Goal: Information Seeking & Learning: Learn about a topic

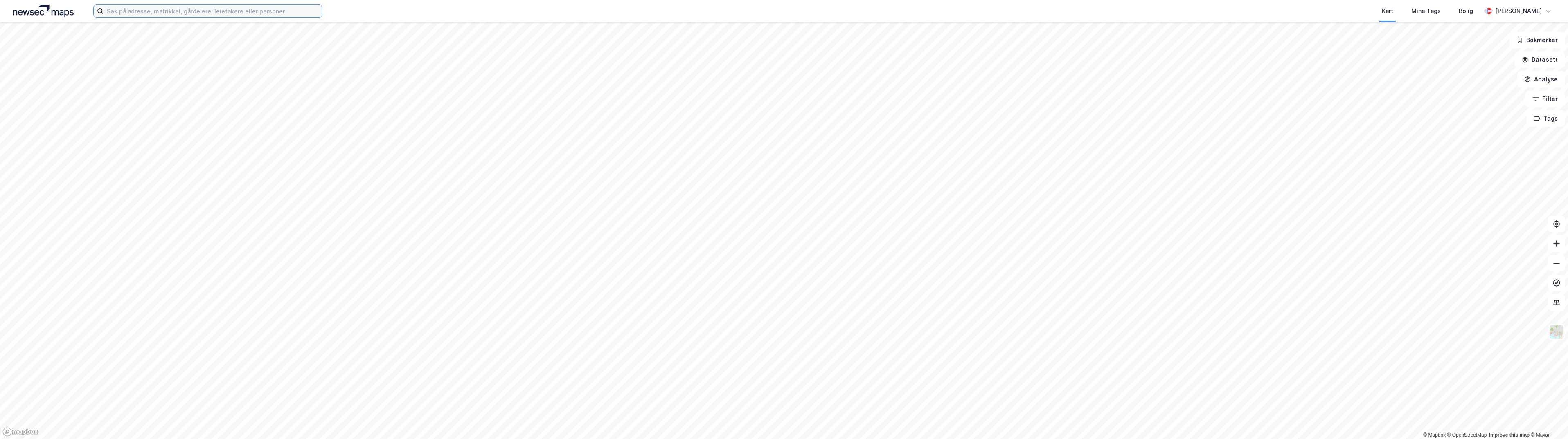
click at [301, 11] on input at bounding box center [212, 11] width 219 height 12
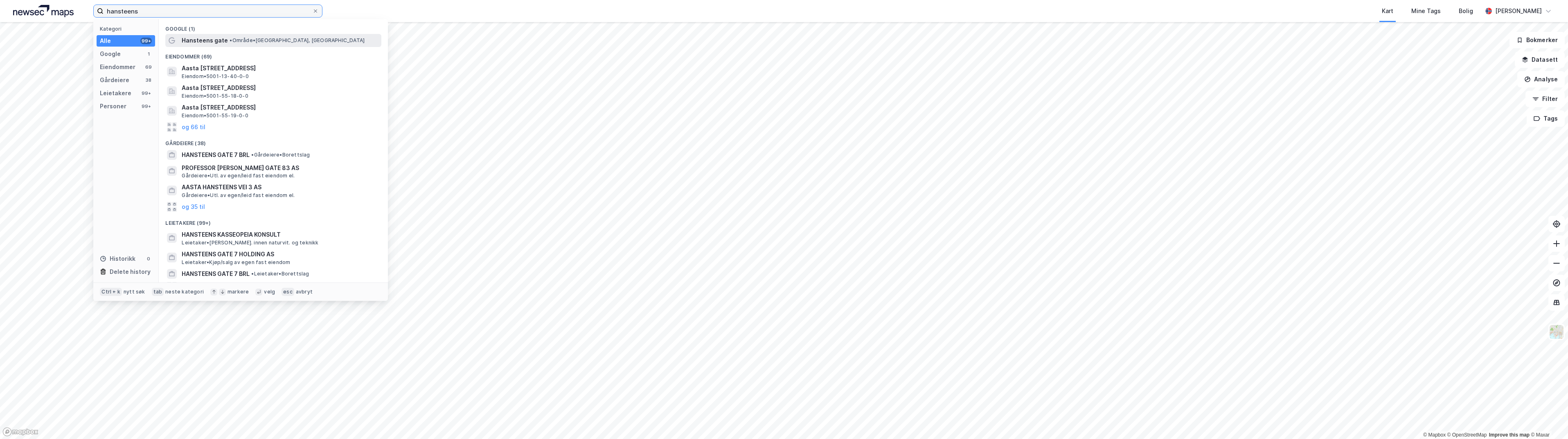
type input "hansteens"
click at [234, 40] on span "• Område • [GEOGRAPHIC_DATA], [GEOGRAPHIC_DATA]" at bounding box center [296, 40] width 135 height 7
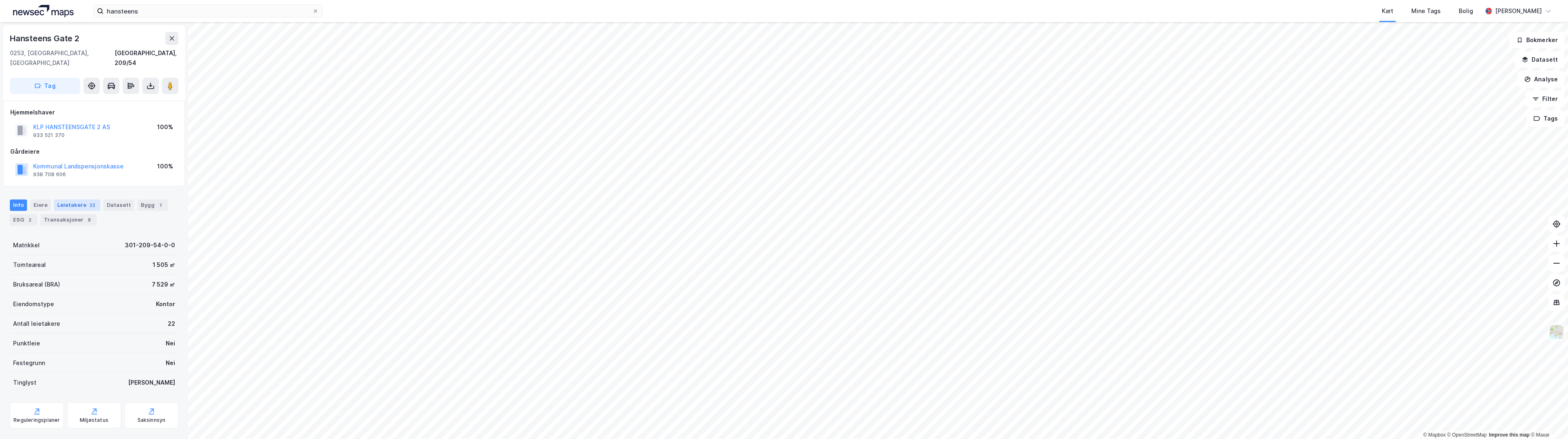
click at [66, 199] on div "Leietakere 22" at bounding box center [77, 205] width 46 height 11
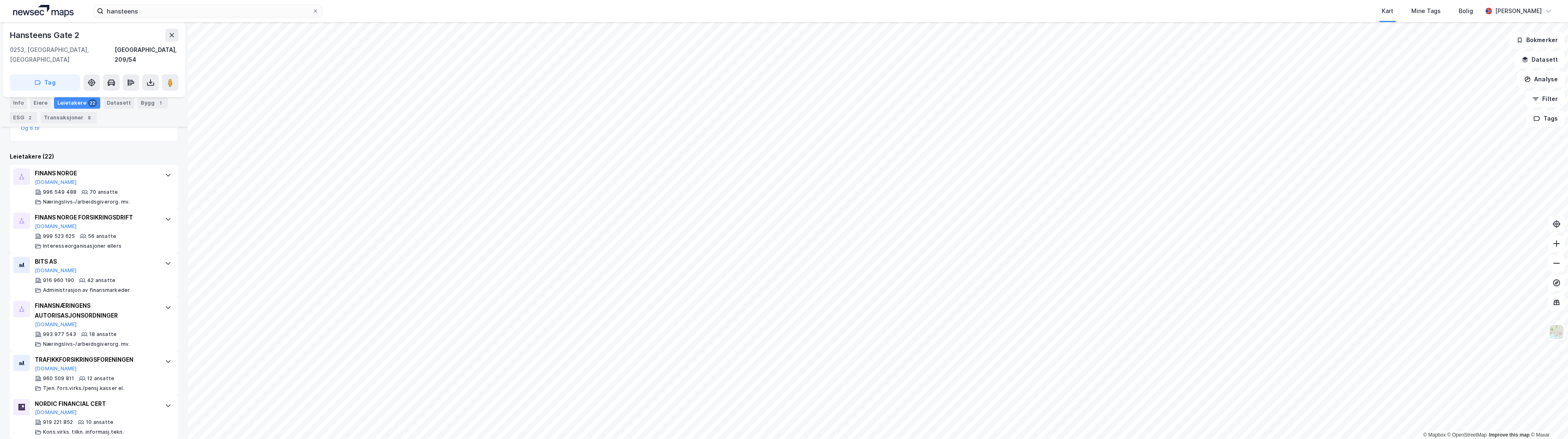
scroll to position [245, 0]
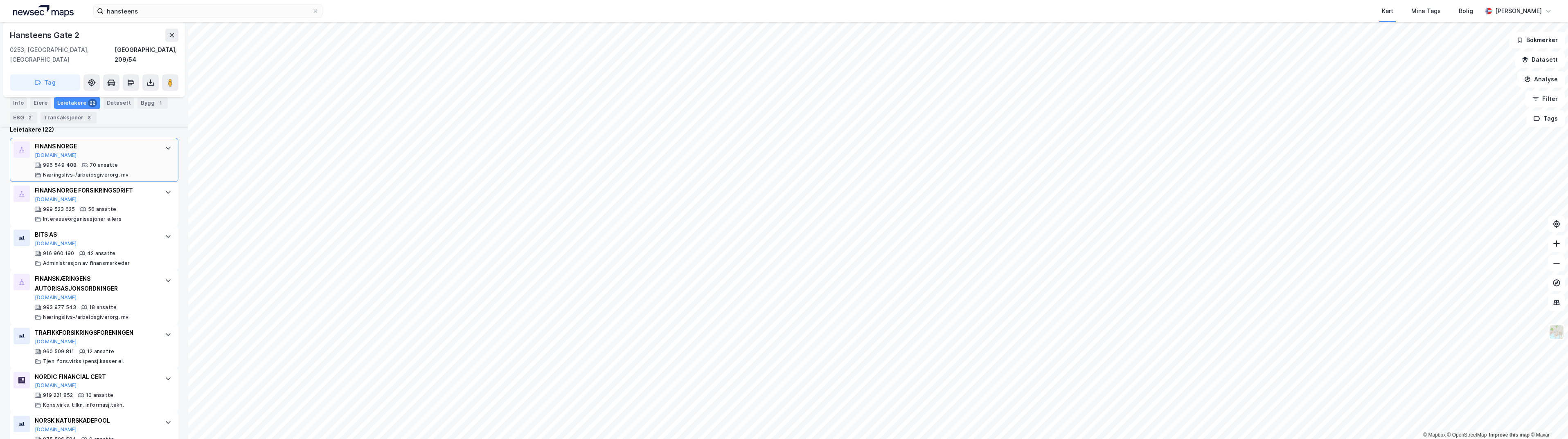
click at [107, 162] on div "70 ansatte" at bounding box center [104, 165] width 28 height 7
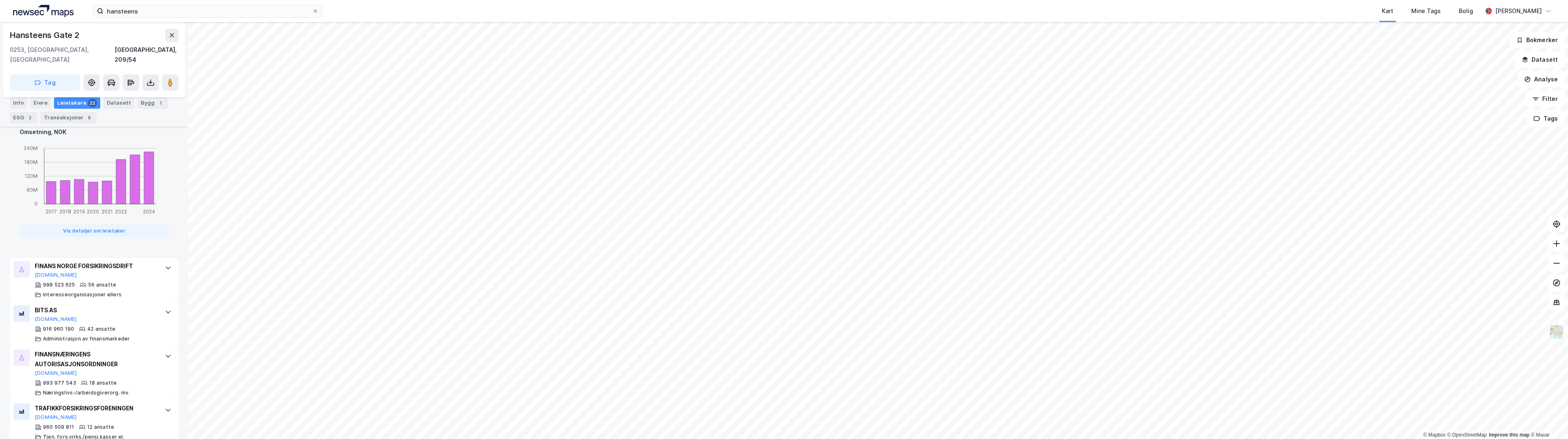
scroll to position [736, 0]
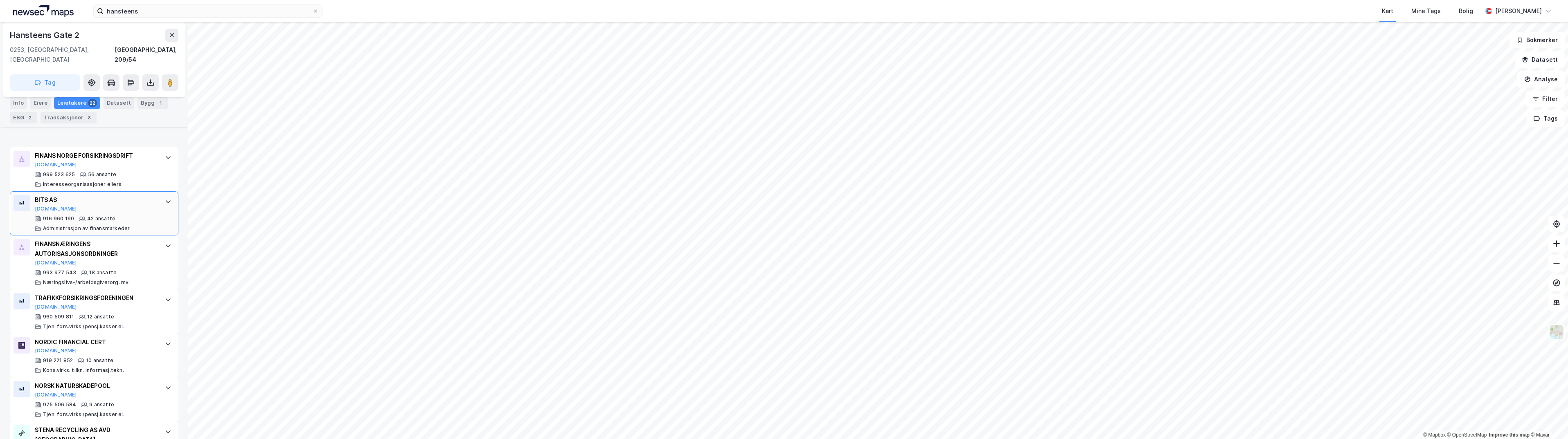
click at [66, 197] on div "BITS AS [DOMAIN_NAME]" at bounding box center [96, 203] width 122 height 17
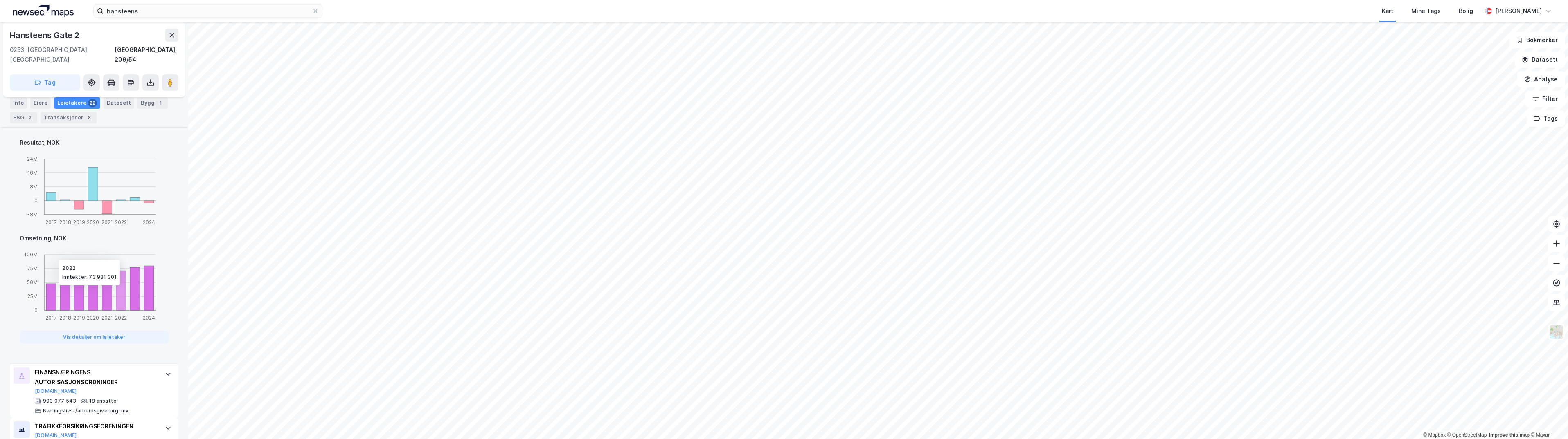
scroll to position [606, 0]
click at [72, 103] on div "Leietakere 22" at bounding box center [77, 103] width 46 height 11
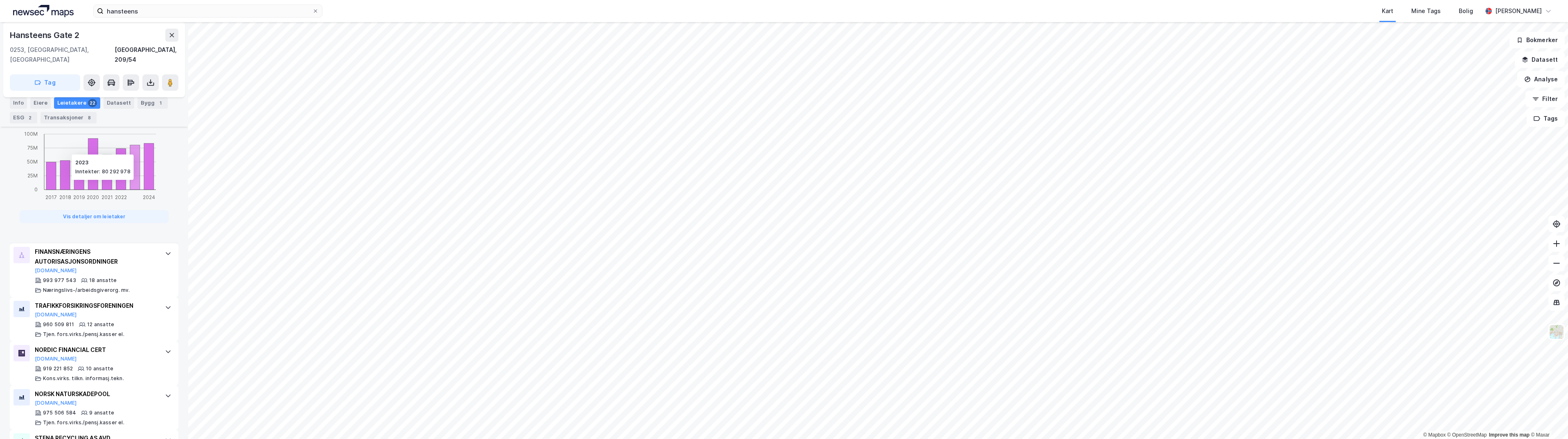
scroll to position [729, 0]
click at [166, 251] on icon at bounding box center [168, 253] width 5 height 3
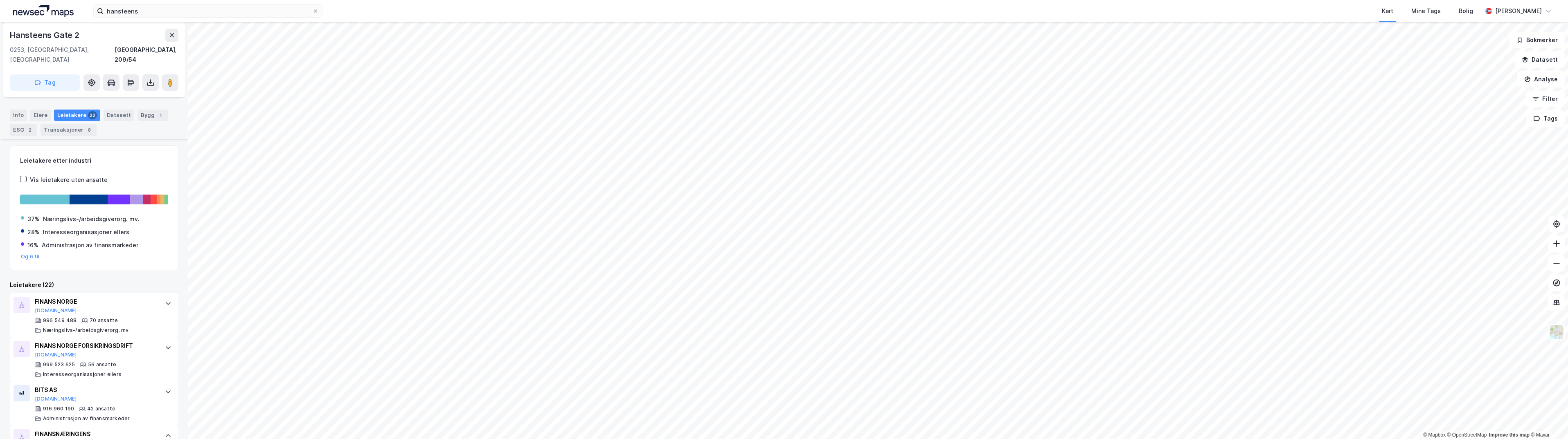
scroll to position [164, 0]
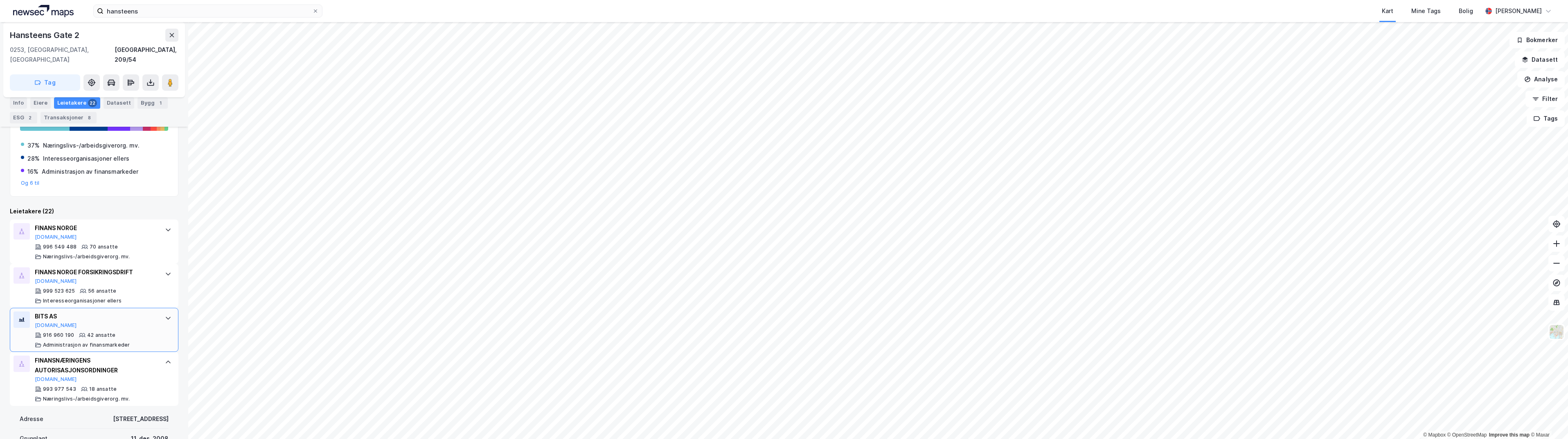
click at [165, 315] on icon at bounding box center [168, 318] width 7 height 7
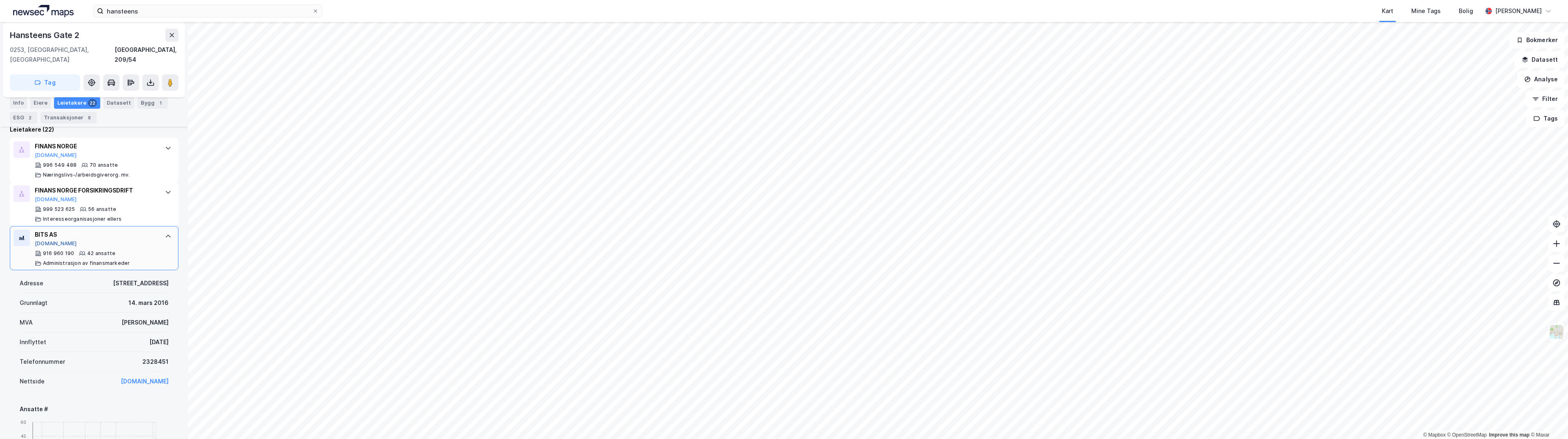
click at [44, 240] on button "[DOMAIN_NAME]" at bounding box center [56, 243] width 42 height 7
